Goal: Check status: Check status

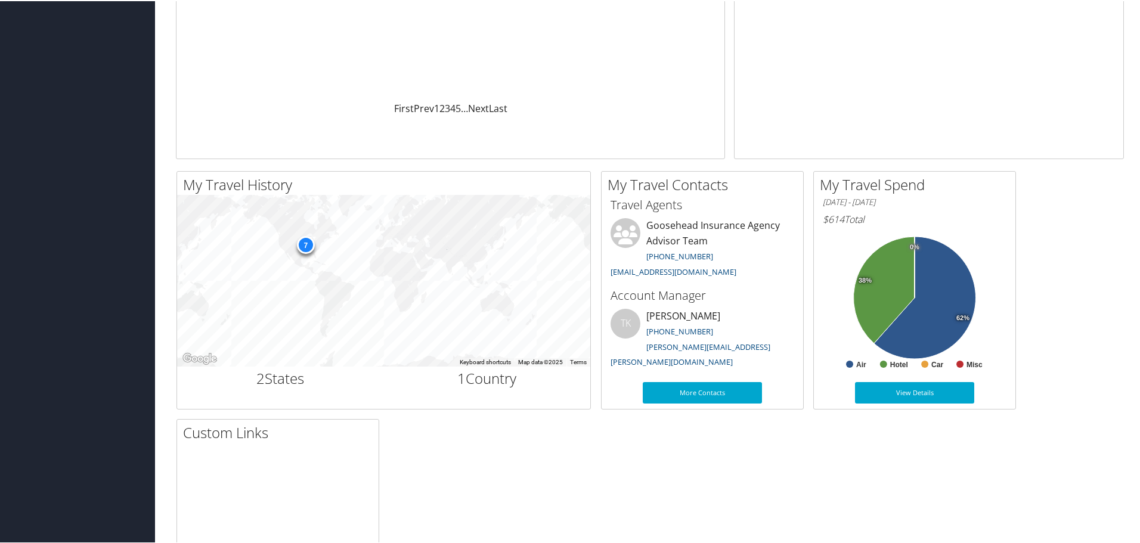
scroll to position [239, 0]
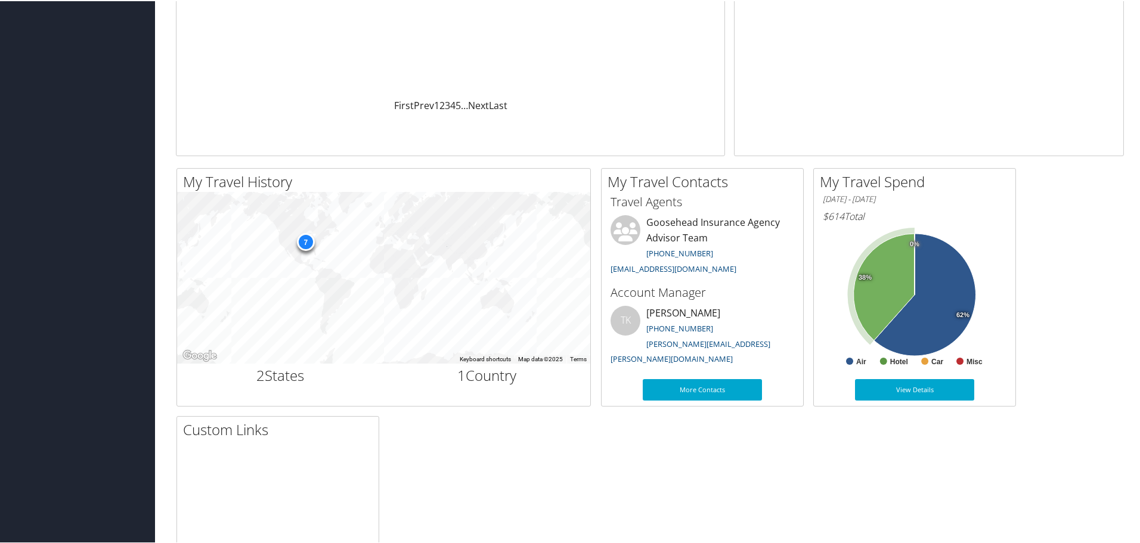
click at [881, 282] on icon at bounding box center [884, 286] width 61 height 107
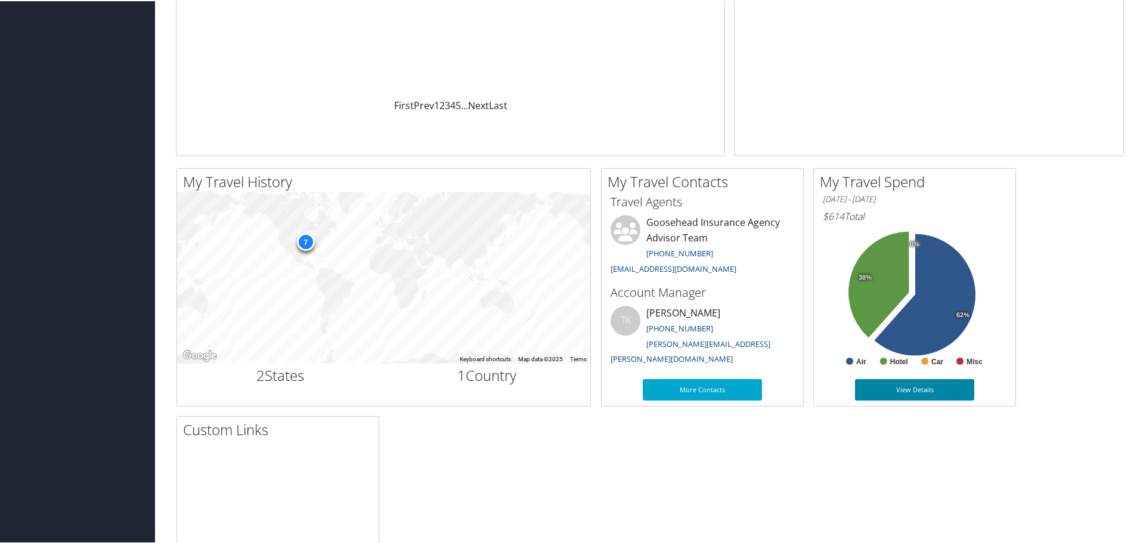
click at [918, 387] on link "View Details" at bounding box center [914, 388] width 119 height 21
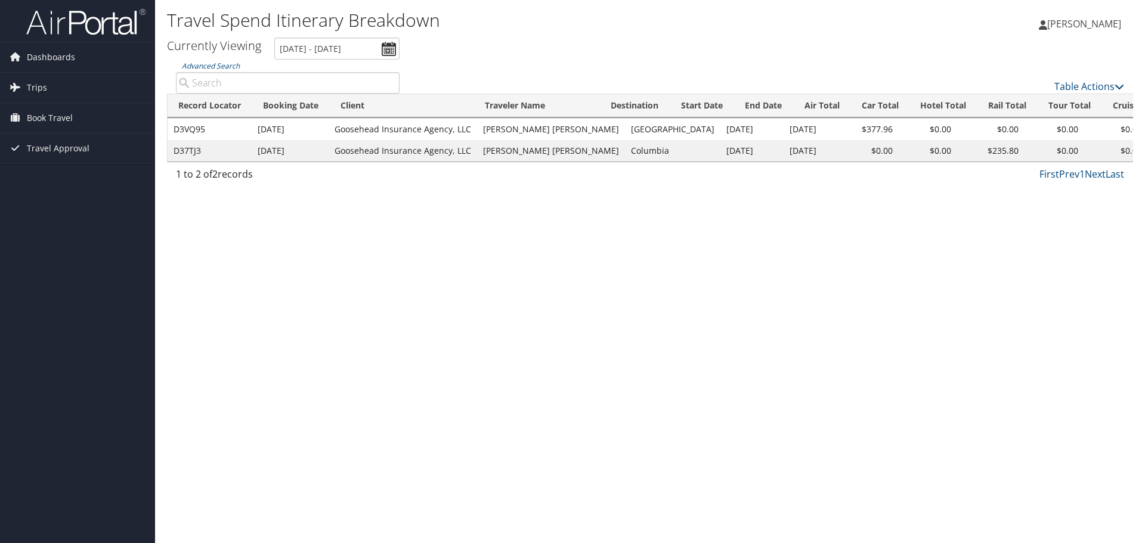
click at [423, 151] on td "Goosehead Insurance Agency, LLC" at bounding box center [403, 150] width 148 height 21
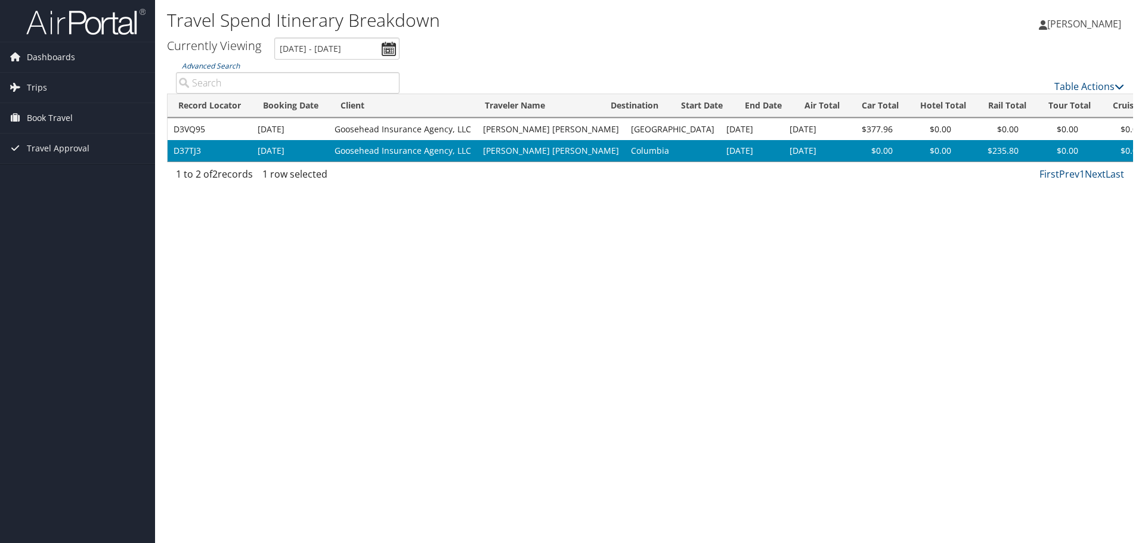
click at [330, 151] on td "Goosehead Insurance Agency, LLC" at bounding box center [403, 150] width 148 height 21
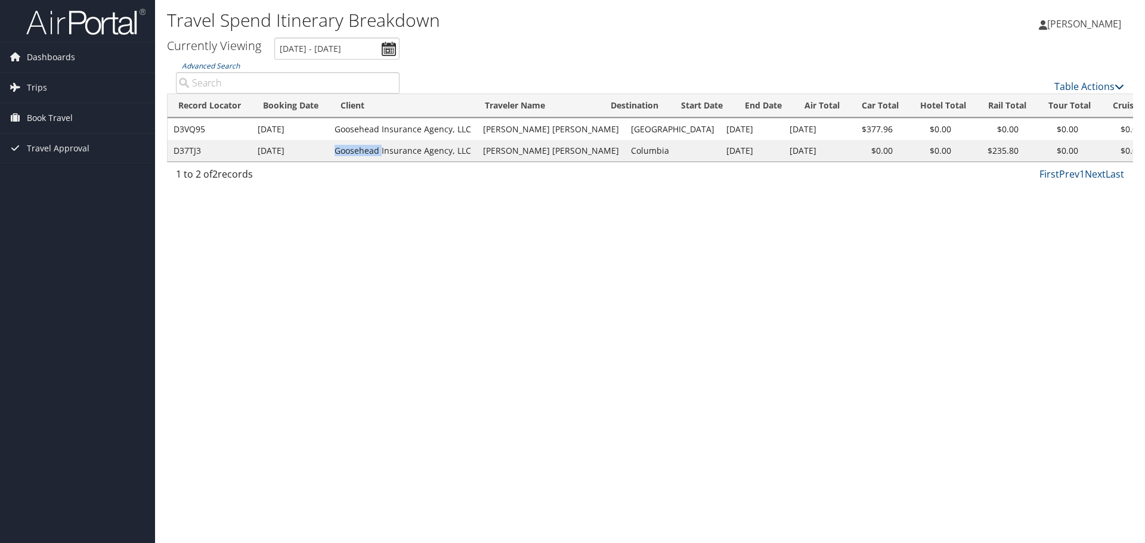
click at [330, 151] on td "Goosehead Insurance Agency, LLC" at bounding box center [403, 150] width 148 height 21
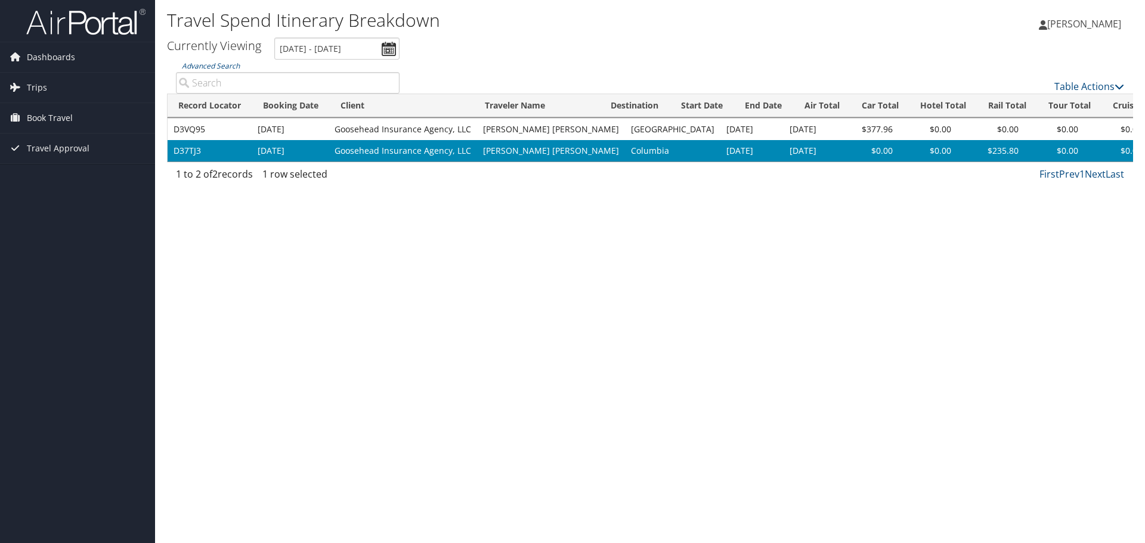
click at [421, 149] on td "Goosehead Insurance Agency, LLC" at bounding box center [403, 150] width 148 height 21
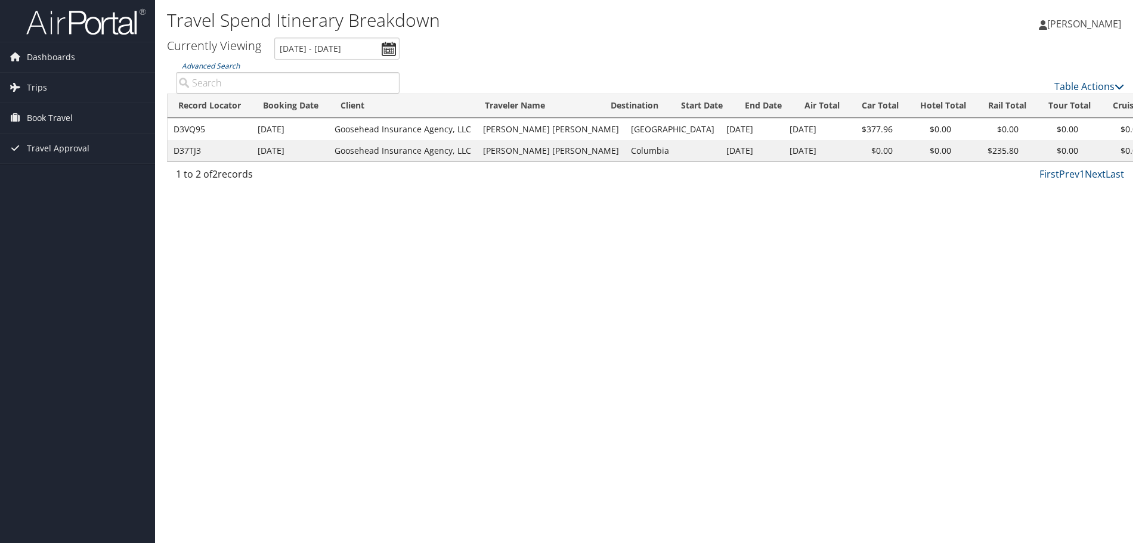
click at [507, 147] on td "[PERSON_NAME] [PERSON_NAME]" at bounding box center [551, 150] width 148 height 21
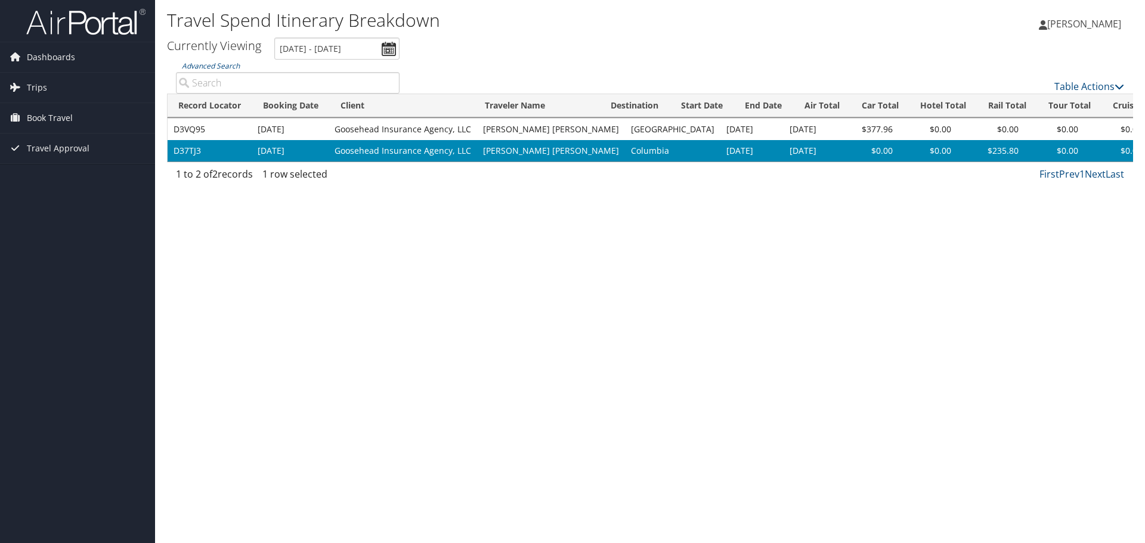
click at [238, 150] on td "D37TJ3" at bounding box center [210, 150] width 84 height 21
click at [957, 147] on td "$235.80" at bounding box center [990, 150] width 67 height 21
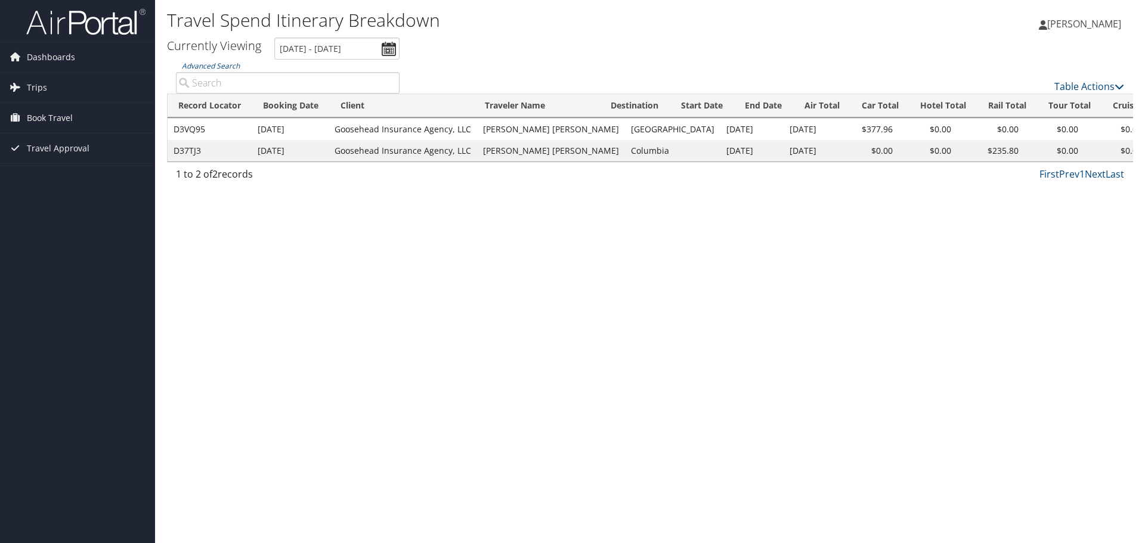
click at [442, 150] on td "Goosehead Insurance Agency, LLC" at bounding box center [403, 150] width 148 height 21
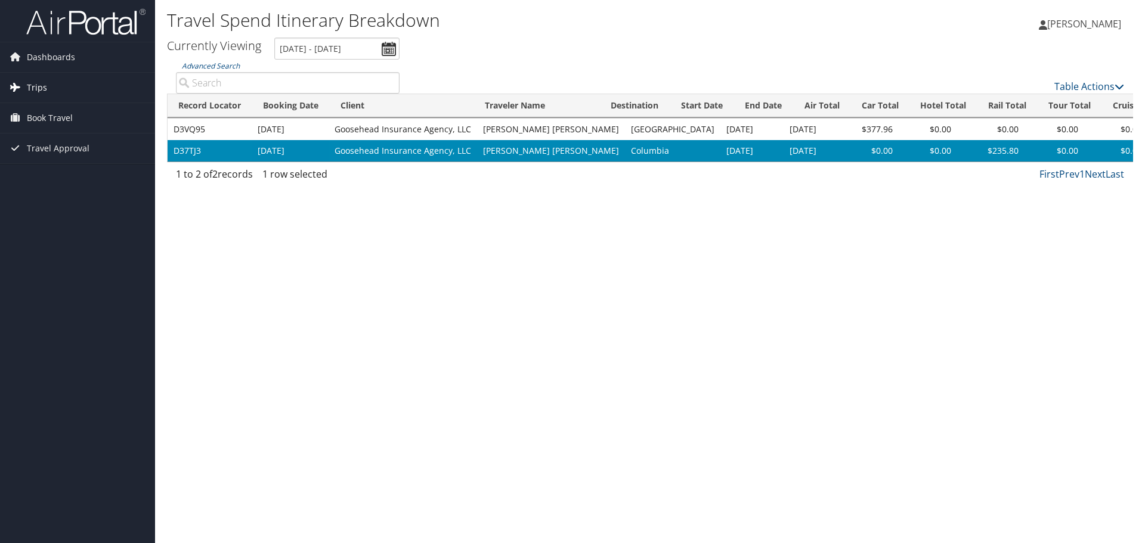
click at [50, 83] on link "Trips" at bounding box center [77, 88] width 155 height 30
click at [48, 120] on link "Current/Future Trips" at bounding box center [77, 112] width 155 height 18
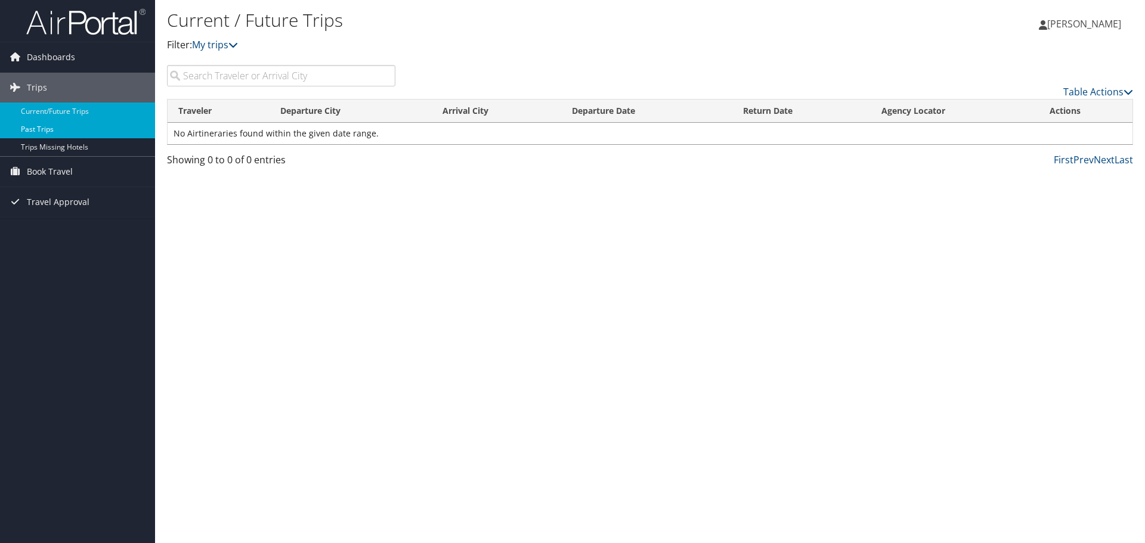
click at [66, 129] on link "Past Trips" at bounding box center [77, 129] width 155 height 18
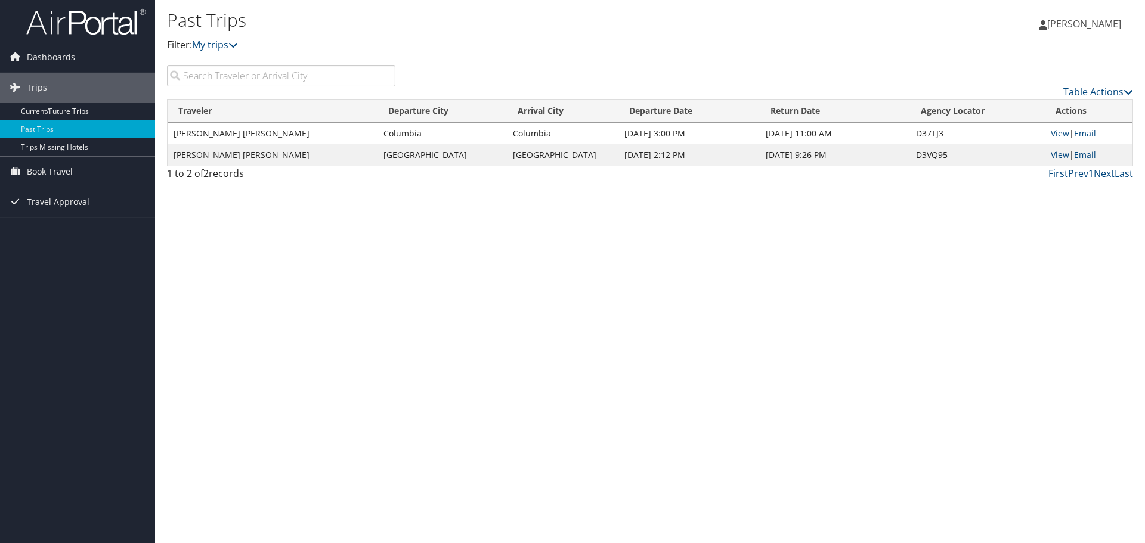
click at [389, 154] on td "Chicago" at bounding box center [441, 154] width 129 height 21
click at [280, 150] on td "ALEXANDRA JEAN SKORUPAN" at bounding box center [273, 154] width 210 height 21
click at [1061, 134] on link "View" at bounding box center [1060, 133] width 18 height 11
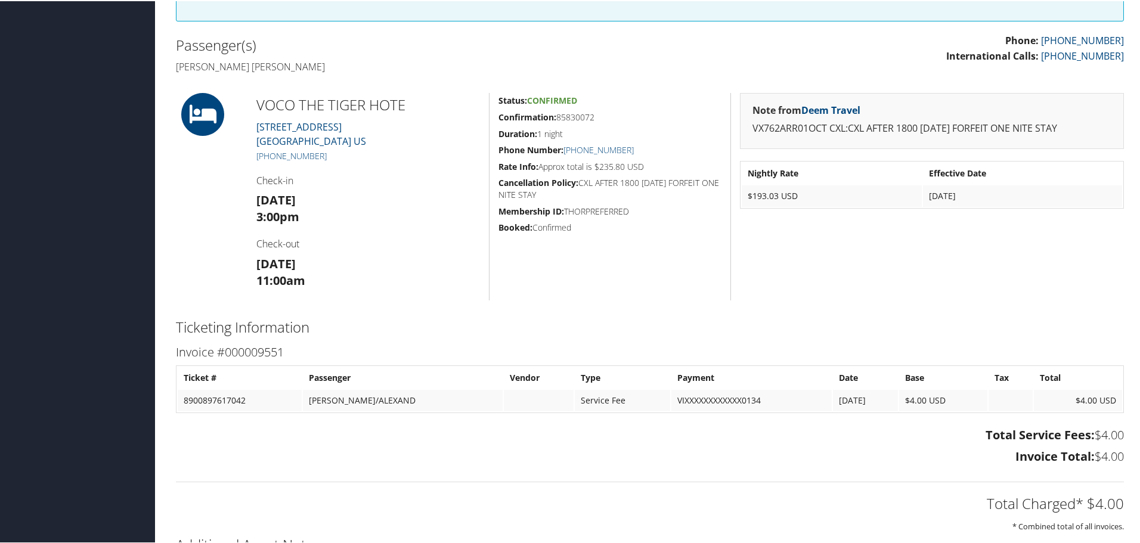
scroll to position [298, 0]
